Goal: Find specific page/section: Find specific page/section

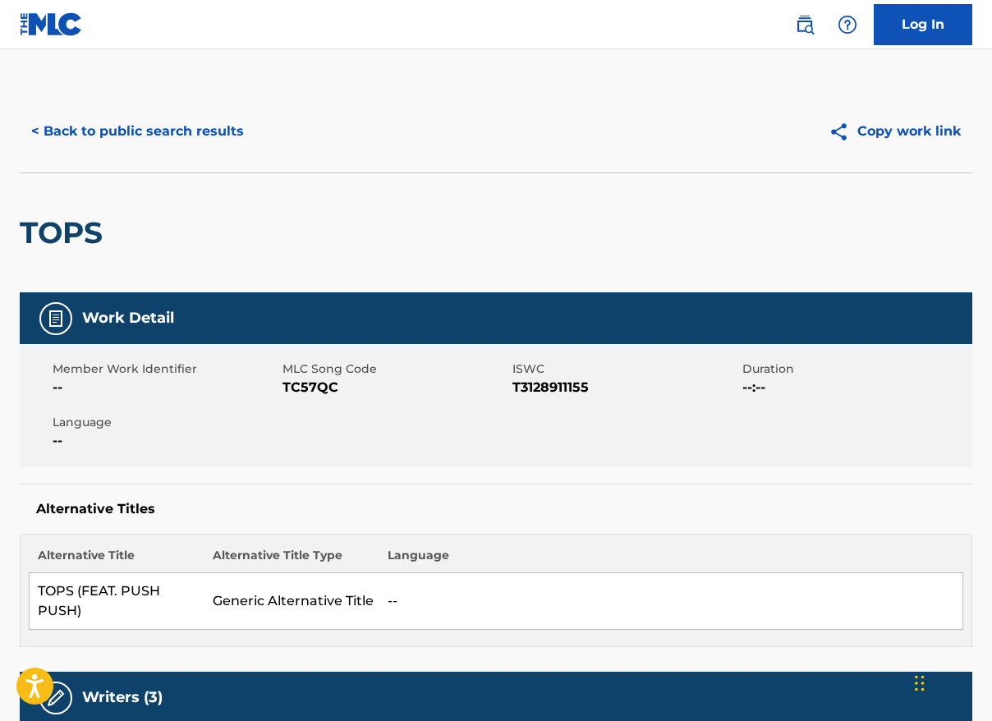
click at [180, 124] on button "< Back to public search results" at bounding box center [138, 131] width 236 height 41
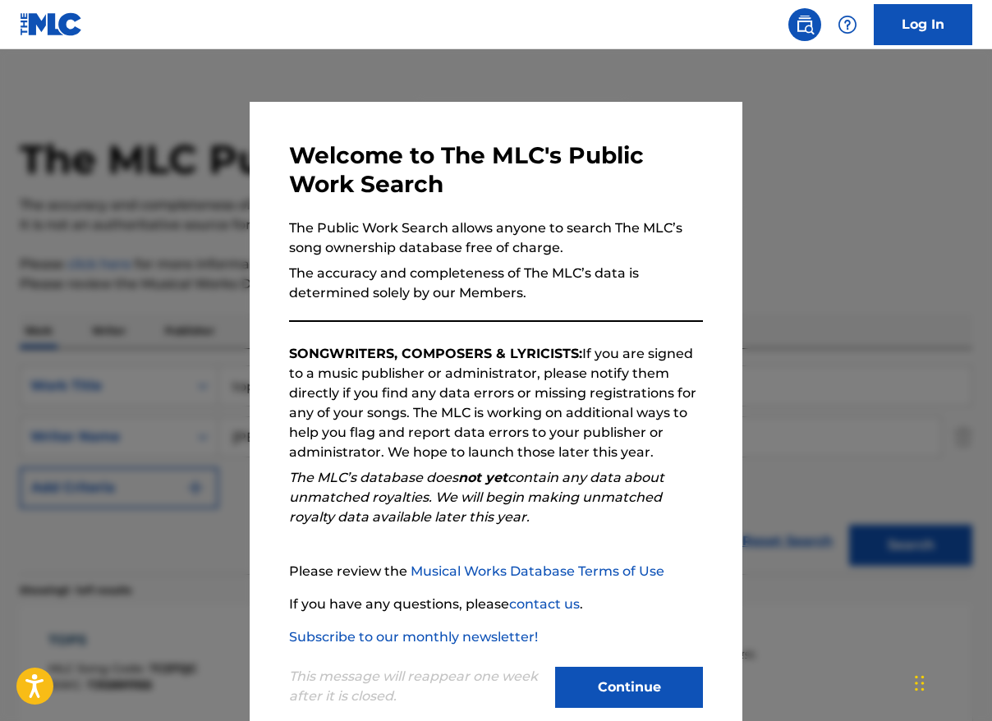
click at [584, 692] on button "Continue" at bounding box center [629, 687] width 148 height 41
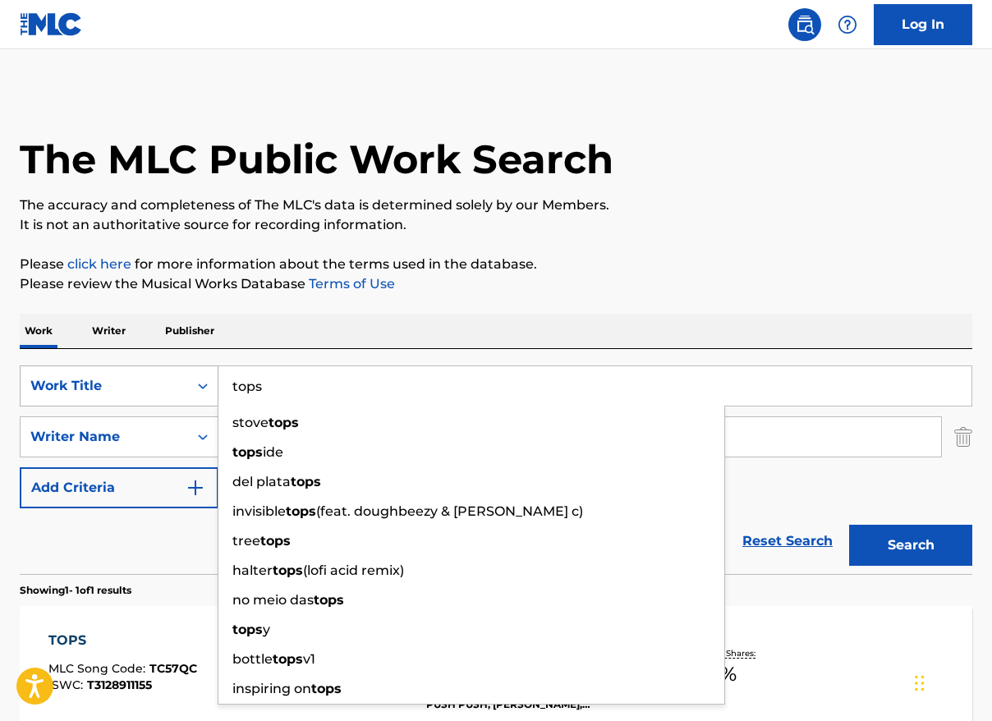
drag, startPoint x: 275, startPoint y: 389, endPoint x: 184, endPoint y: 389, distance: 91.2
click at [184, 389] on div "SearchWithCriteriad98bb11c-a45a-45a6-90fd-7126c4672ada Work Title tops stove to…" at bounding box center [496, 386] width 953 height 41
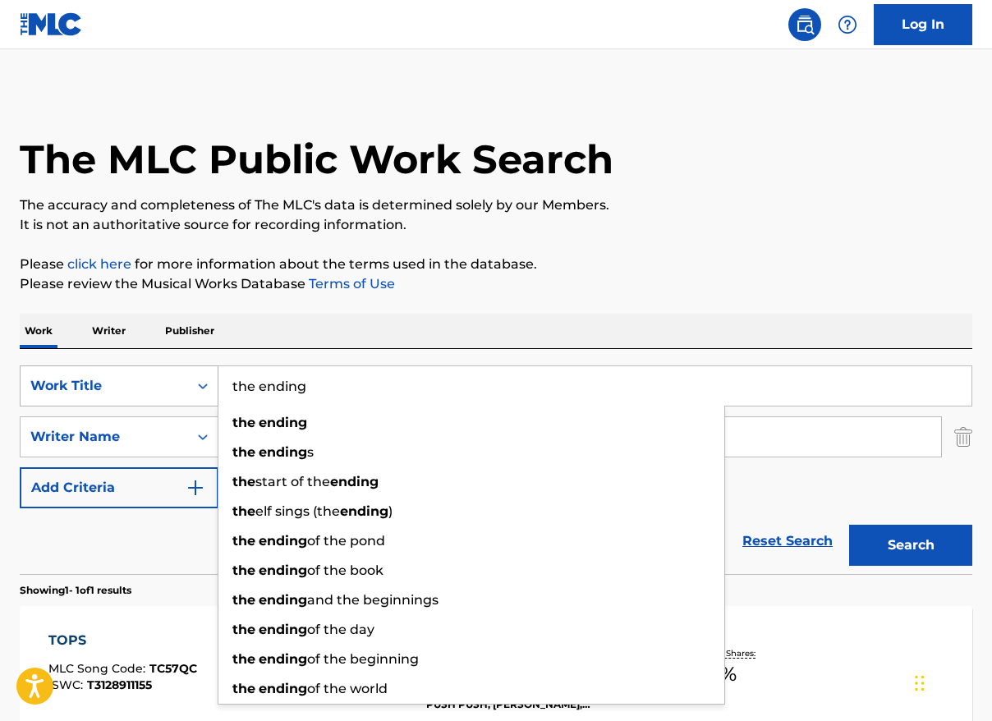
type input "the ending"
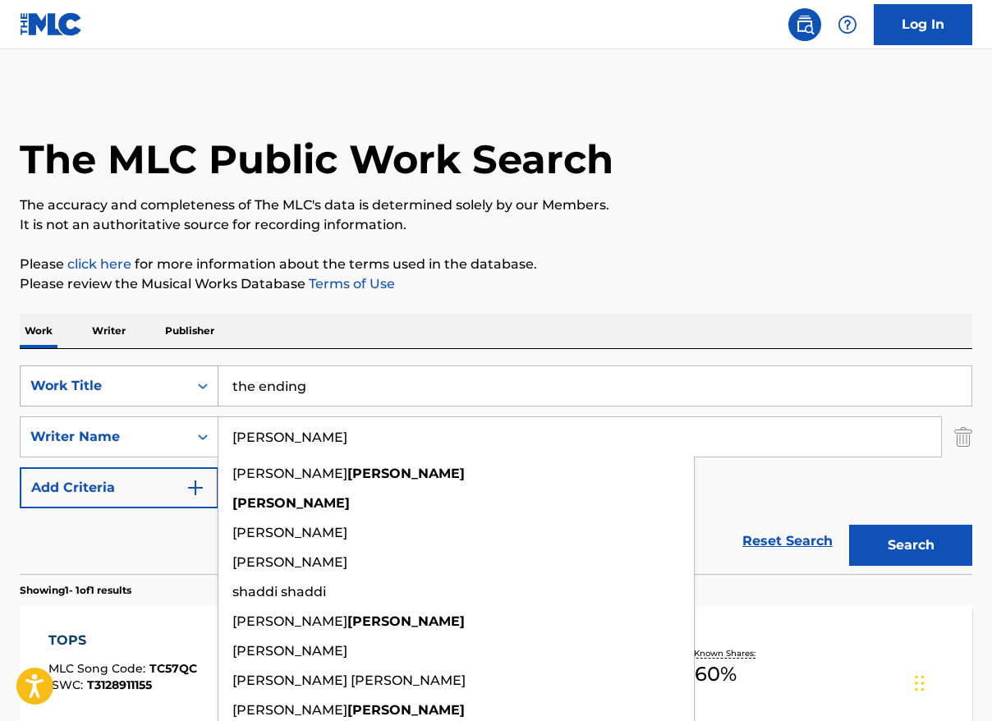
type input "[PERSON_NAME]"
click at [850, 525] on button "Search" at bounding box center [911, 545] width 123 height 41
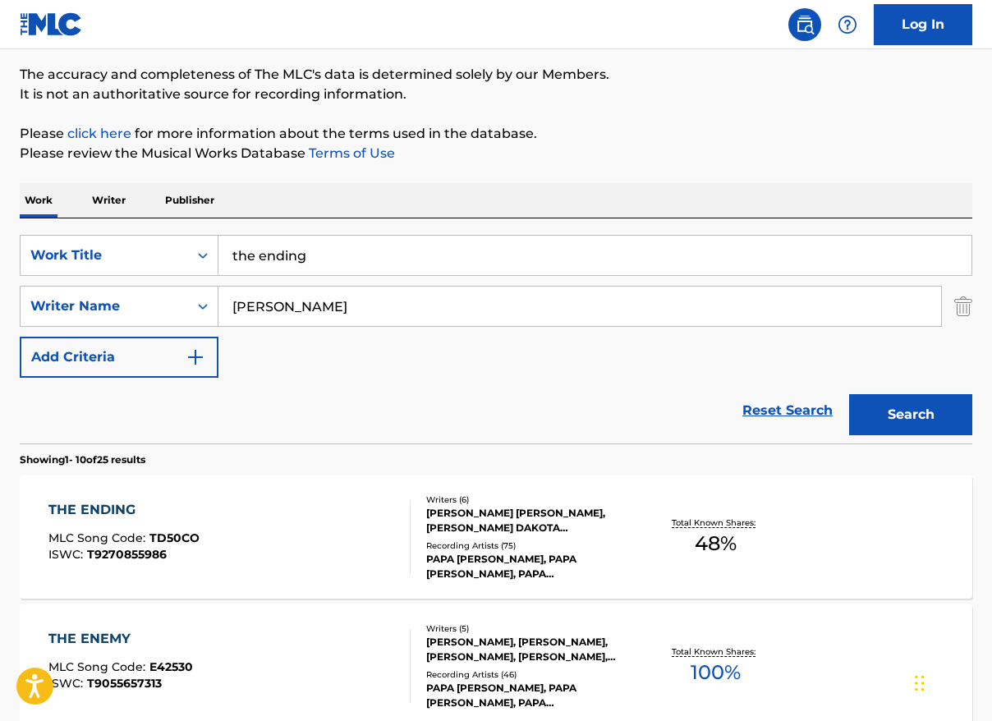
scroll to position [132, 0]
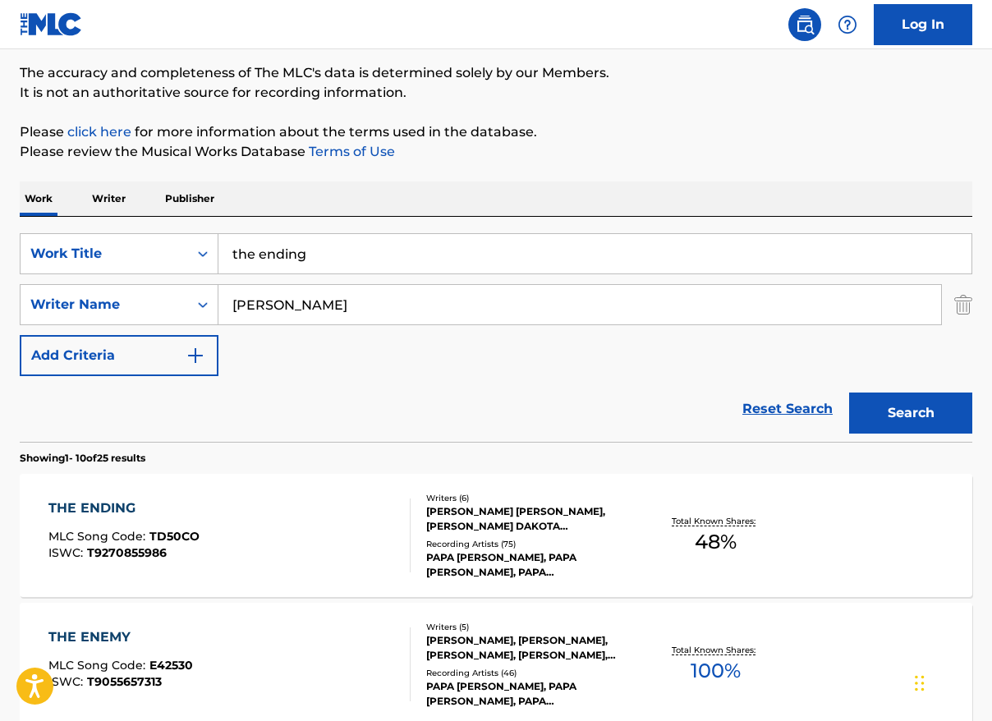
click at [301, 549] on div "THE ENDING MLC Song Code : TD50CO ISWC : T9270855986" at bounding box center [229, 536] width 362 height 74
